Goal: Information Seeking & Learning: Learn about a topic

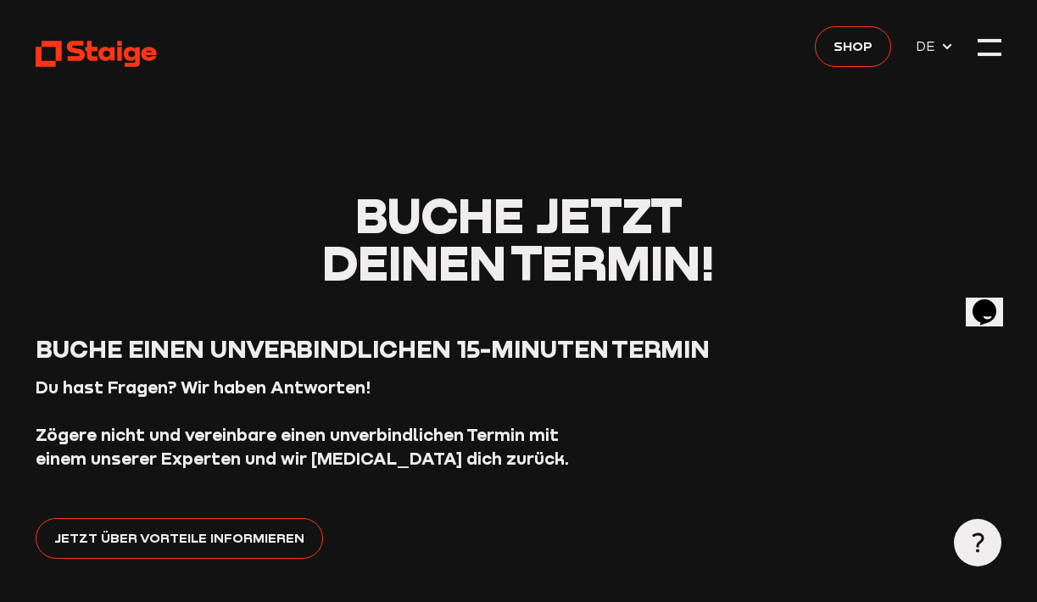
click at [986, 59] on div at bounding box center [990, 48] width 24 height 24
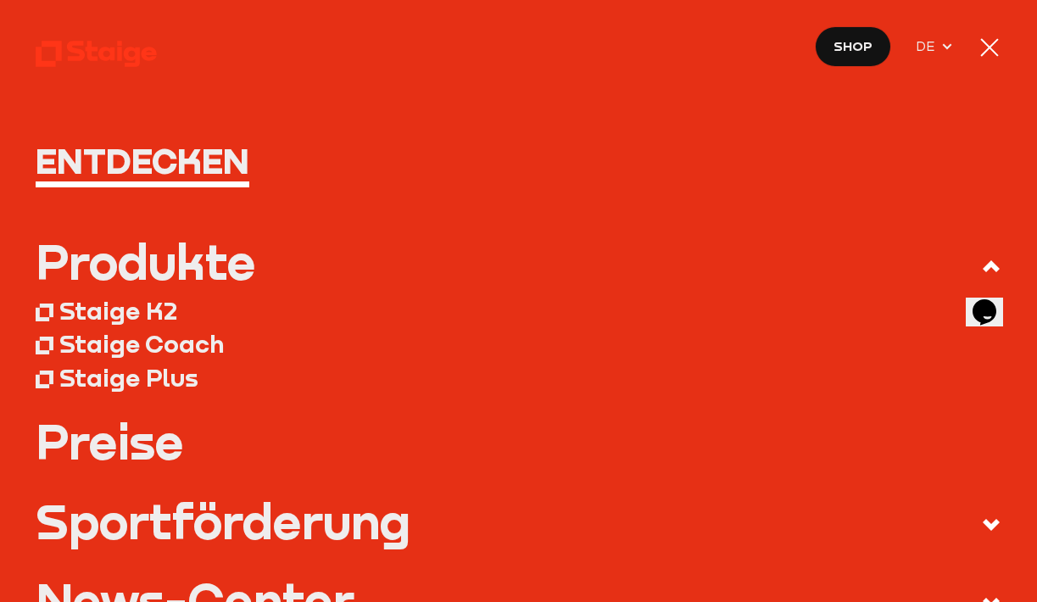
click at [843, 47] on span "Shop" at bounding box center [853, 46] width 39 height 21
click at [138, 306] on div "Staige K2" at bounding box center [118, 311] width 118 height 30
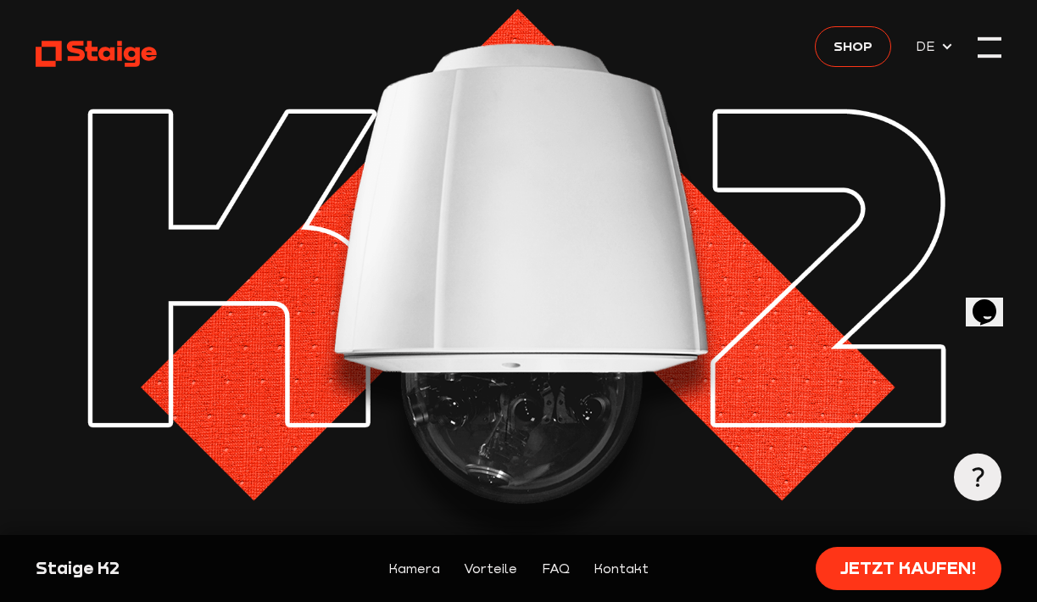
click at [990, 47] on div at bounding box center [990, 48] width 24 height 24
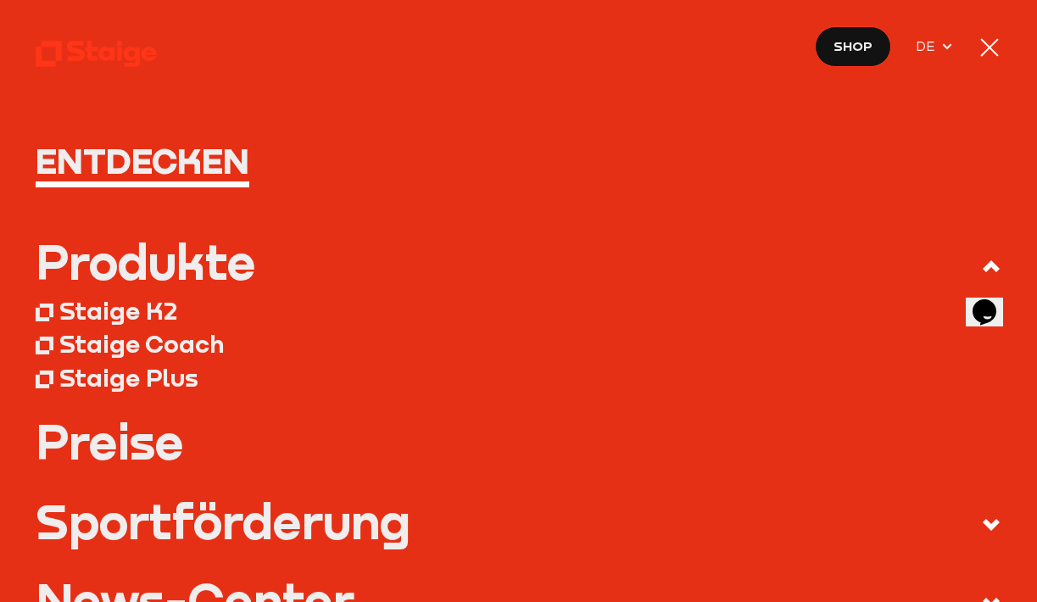
click at [129, 347] on div "Staige Coach" at bounding box center [141, 344] width 165 height 30
click at [158, 386] on div "Staige Plus" at bounding box center [128, 378] width 139 height 30
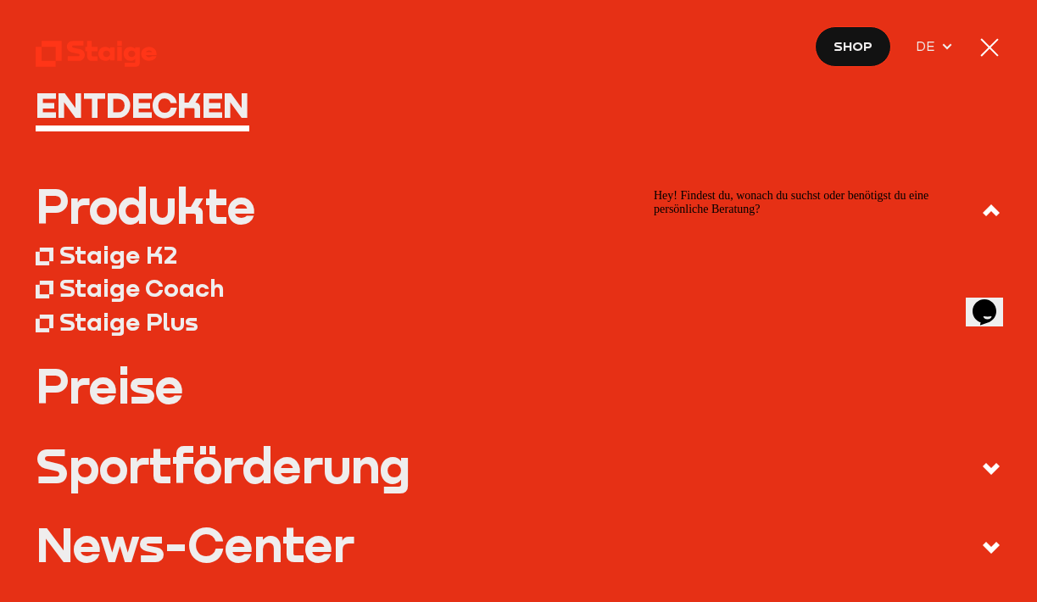
scroll to position [127, 0]
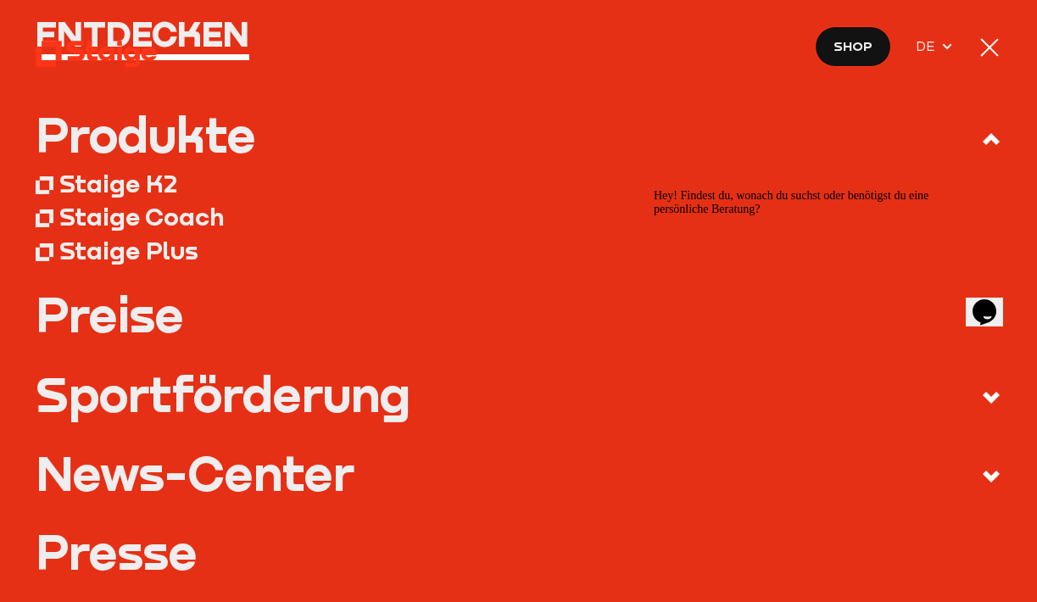
click at [97, 332] on link "Preise" at bounding box center [519, 314] width 966 height 47
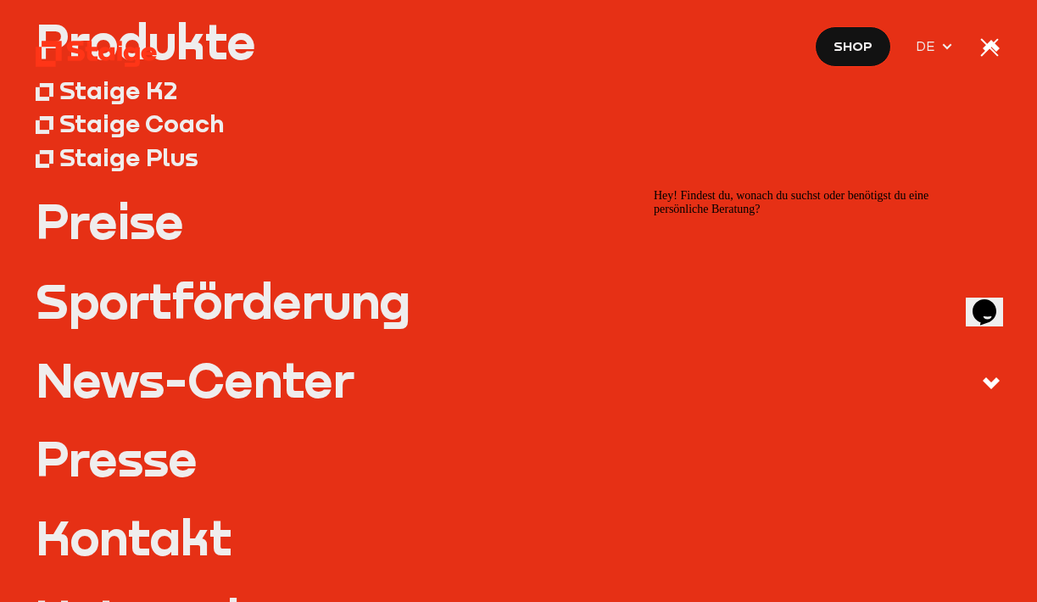
scroll to position [238, 0]
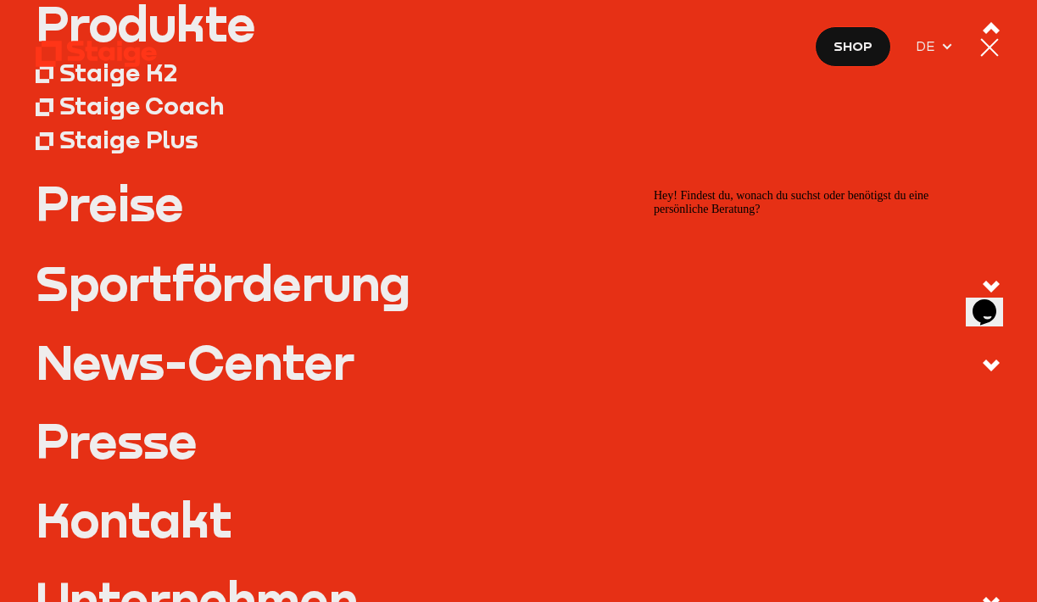
click at [262, 282] on div "Sportförderung" at bounding box center [223, 283] width 375 height 47
click at [0, 0] on input "Sportförderung" at bounding box center [0, 0] width 0 height 0
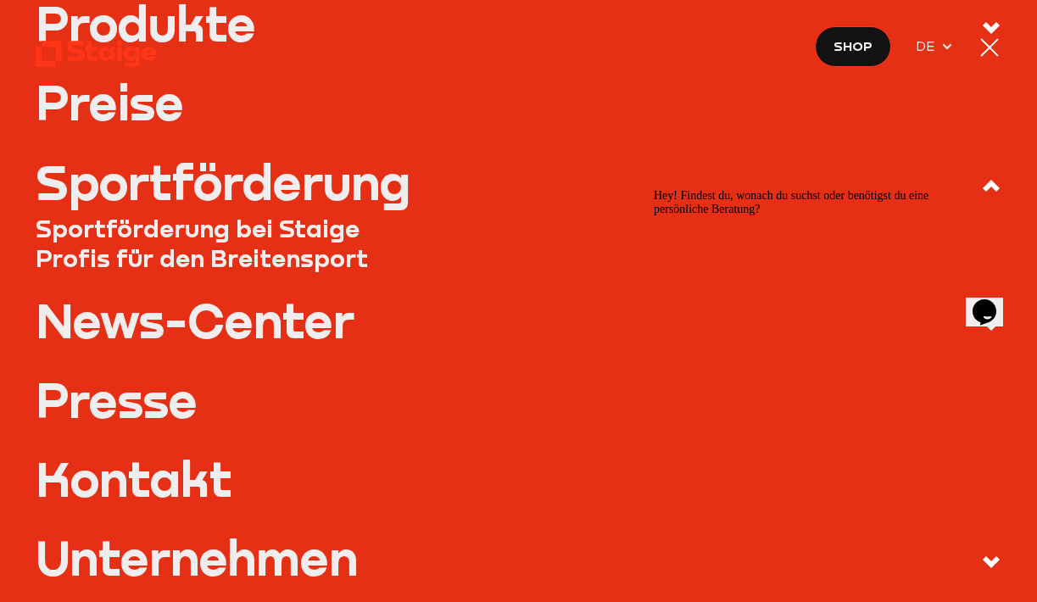
click at [245, 226] on link "Sportförderung bei Staige" at bounding box center [519, 229] width 966 height 30
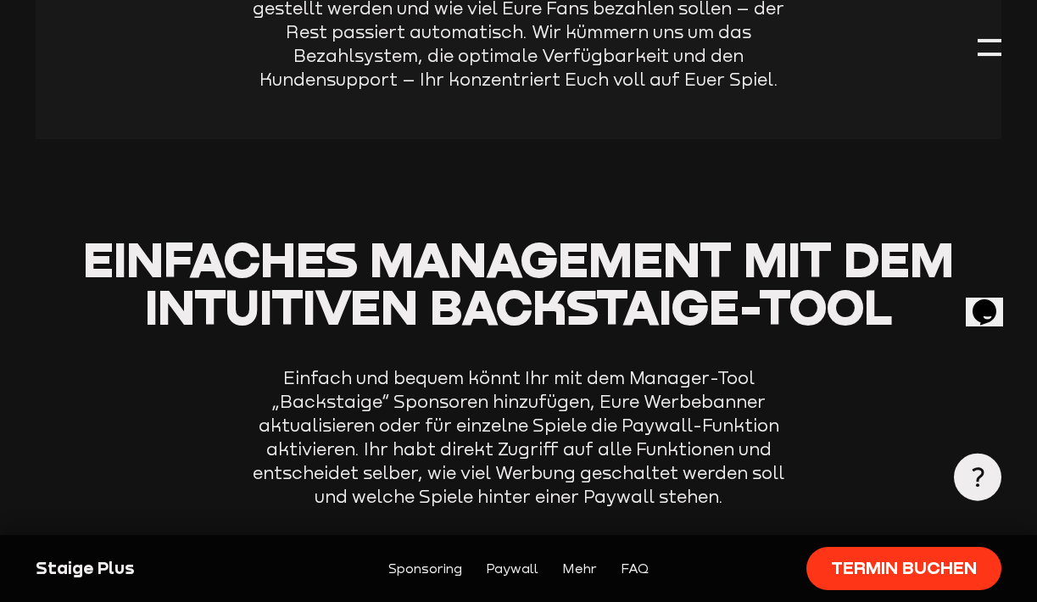
scroll to position [2216, 0]
